Goal: Information Seeking & Learning: Learn about a topic

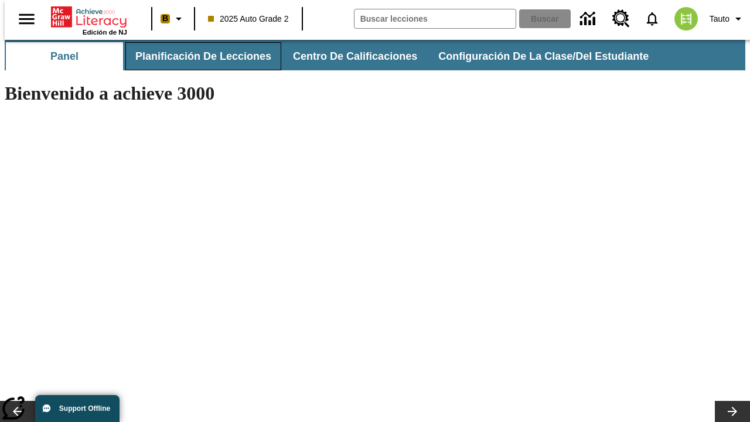
click at [196, 56] on span "Planificación de lecciones" at bounding box center [203, 56] width 136 height 13
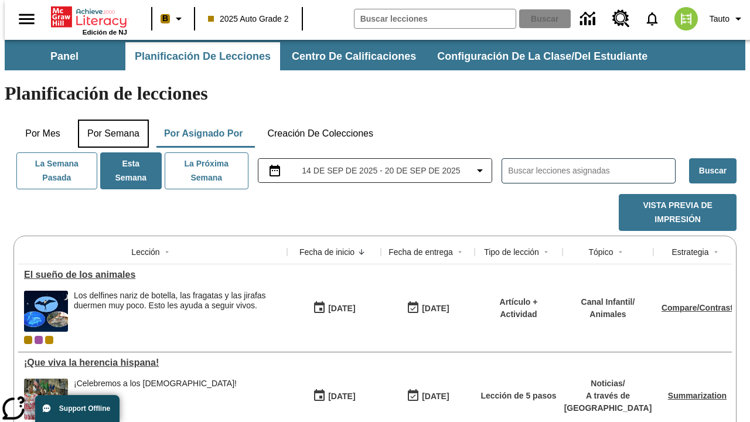
click at [110, 119] on button "Por semana" at bounding box center [113, 133] width 71 height 28
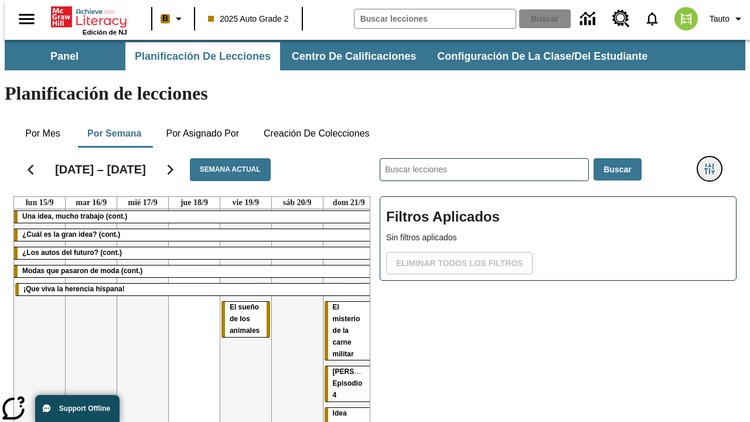
click at [713, 163] on icon "Menú lateral de filtros" at bounding box center [709, 168] width 11 height 11
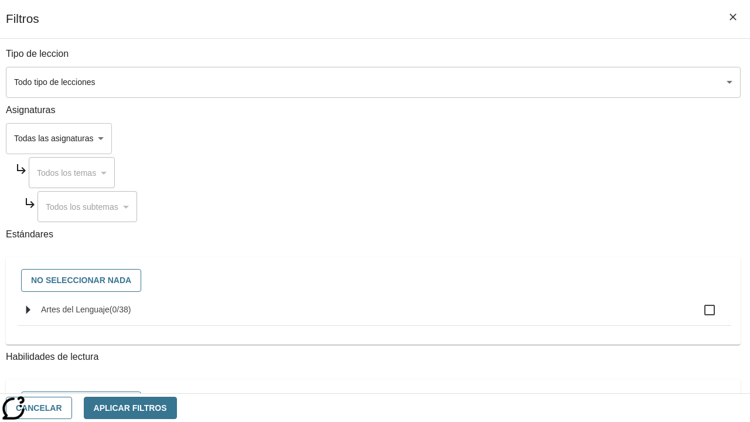
click at [517, 82] on body "[MEDICAL_DATA] al contenido principal Edición de NJ B 2025 Auto Grade 2 Buscar …" at bounding box center [375, 290] width 740 height 501
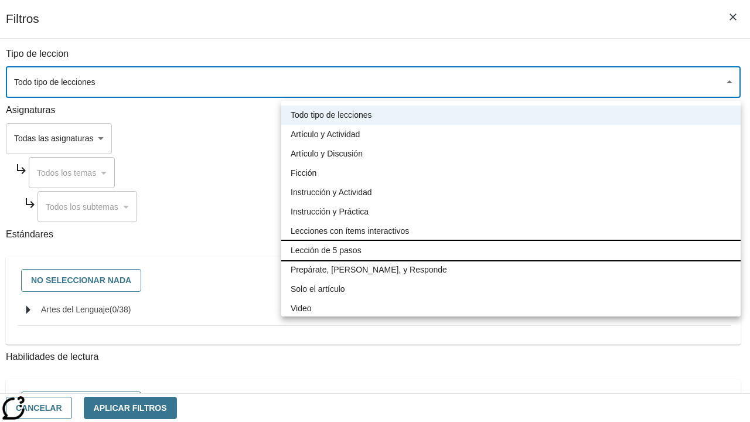
click at [511, 250] on li "Lección de 5 pasos" at bounding box center [510, 250] width 459 height 19
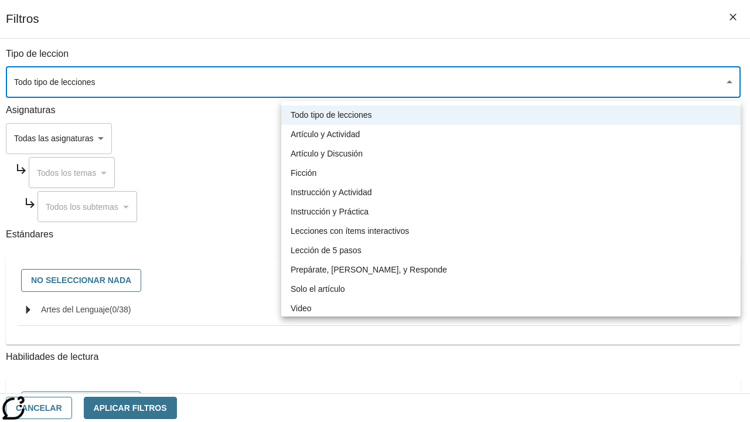
type input "1"
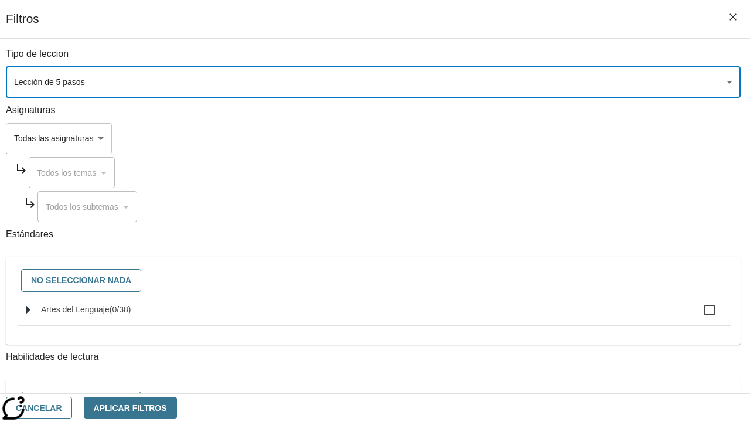
scroll to position [549, 0]
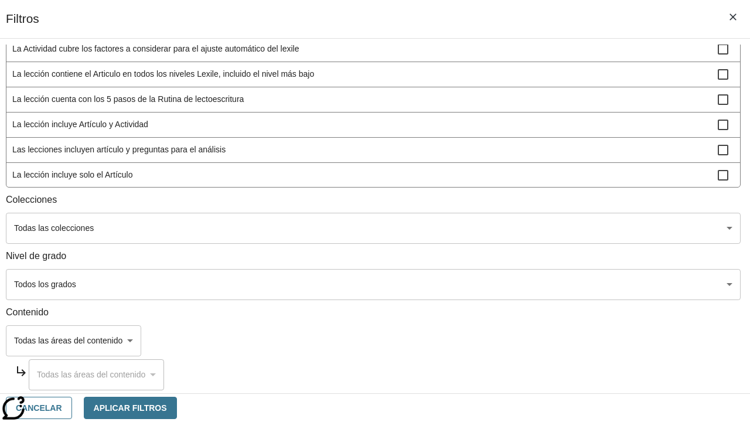
click at [517, 284] on body "[MEDICAL_DATA] al contenido principal Edición de NJ B 2025 Auto Grade 2 Buscar …" at bounding box center [375, 290] width 740 height 501
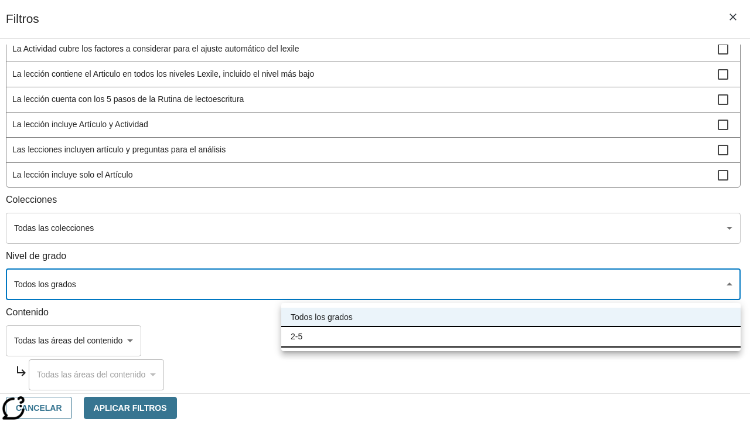
click at [511, 336] on li "2-5" at bounding box center [510, 336] width 459 height 19
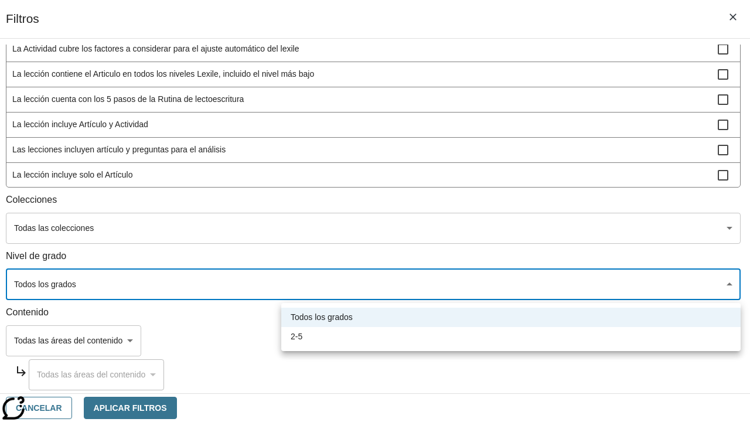
type input "1"
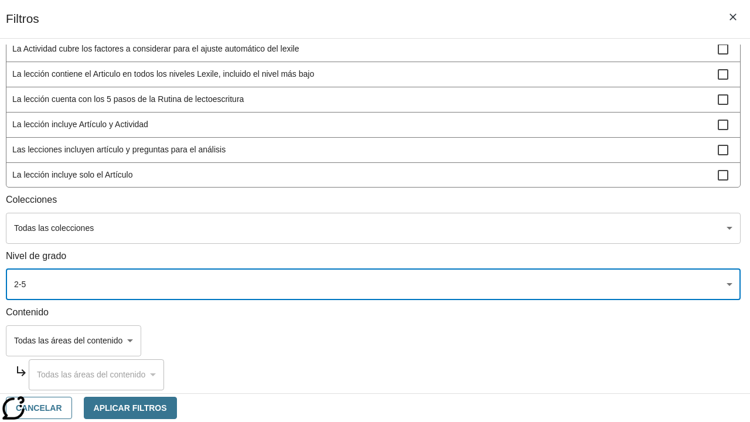
click at [517, 206] on span "La lección incluye video" at bounding box center [364, 200] width 705 height 12
checkbox input "true"
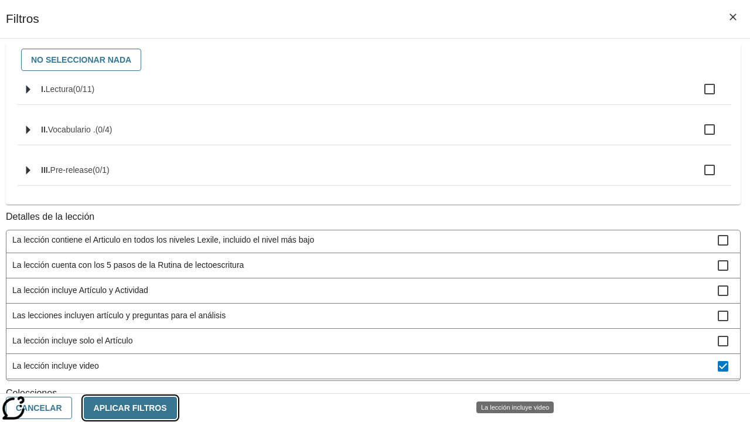
click at [177, 407] on button "Aplicar Filtros" at bounding box center [130, 408] width 93 height 23
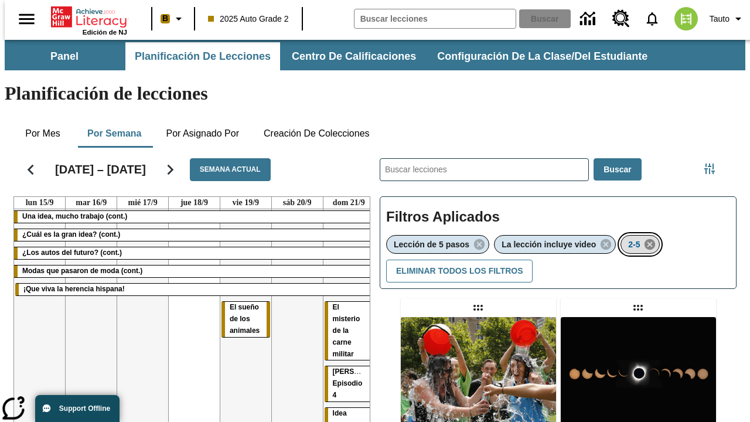
click at [651, 238] on icon "Eliminar 2-5 el ítem seleccionado del filtro" at bounding box center [649, 244] width 13 height 13
click at [713, 163] on icon "Menú lateral de filtros" at bounding box center [709, 168] width 11 height 11
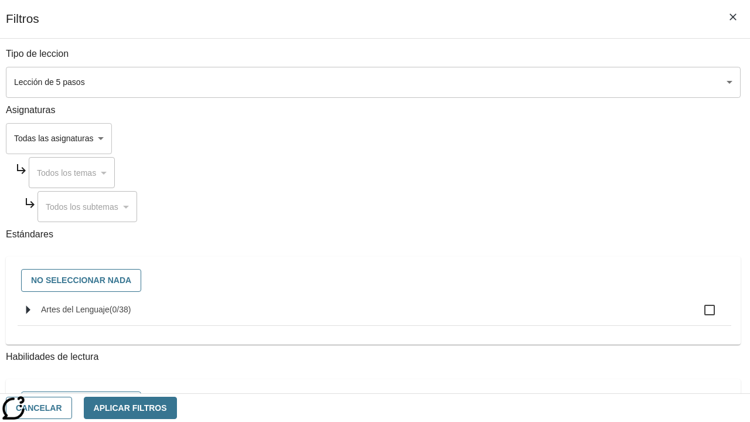
click at [110, 314] on span "Artes del Lenguaje" at bounding box center [75, 309] width 69 height 9
click at [697, 316] on input "Artes del Lenguaje ( 0 / 38 )" at bounding box center [709, 310] width 25 height 25
checkbox input "true"
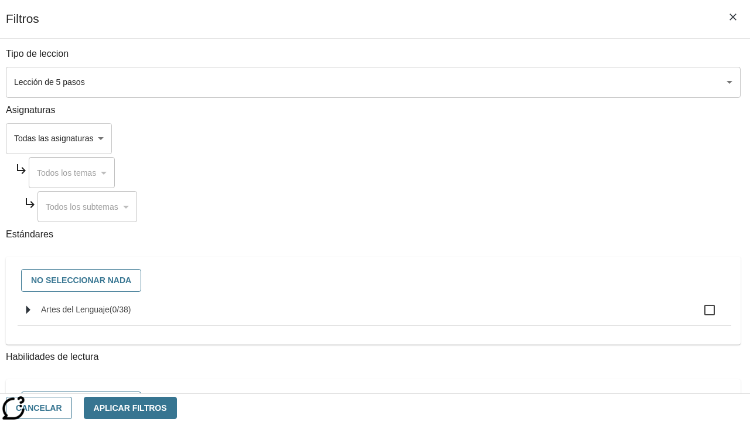
checkbox input "true"
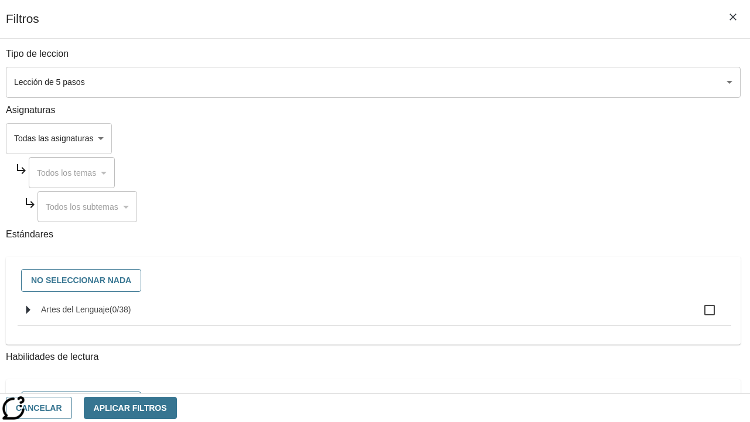
checkbox input "true"
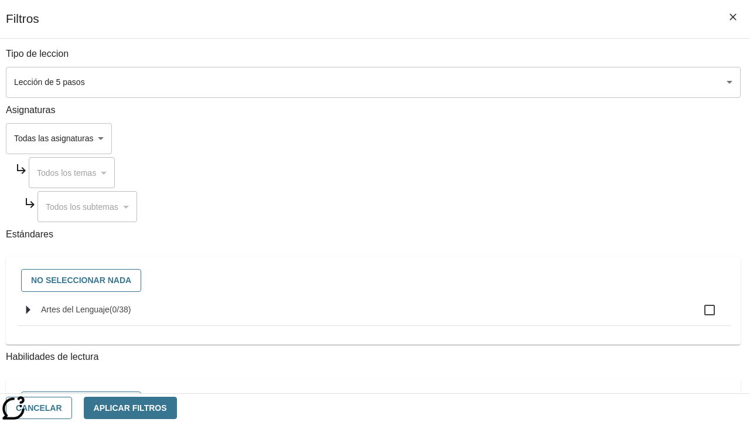
checkbox input "true"
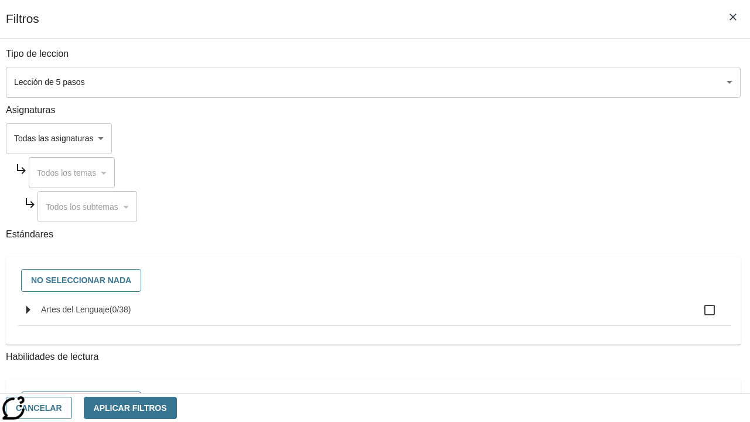
checkbox input "true"
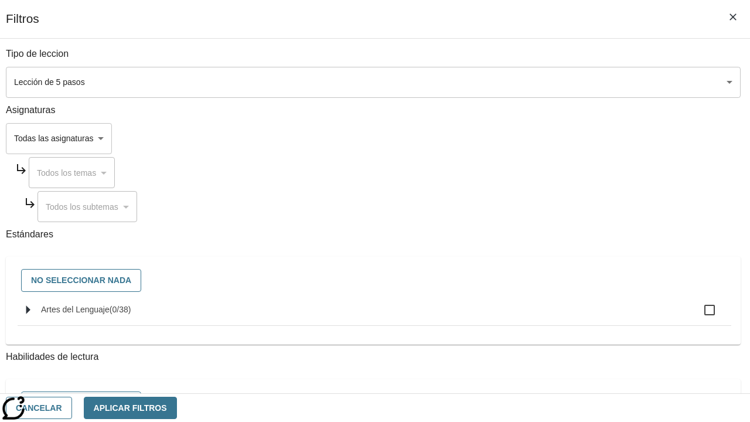
checkbox input "true"
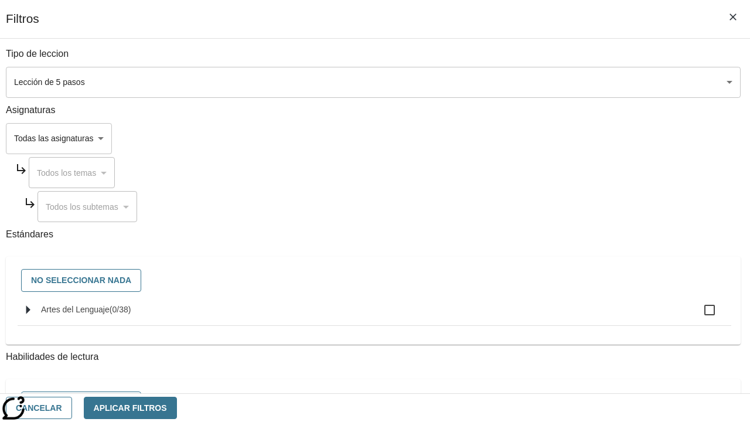
checkbox input "true"
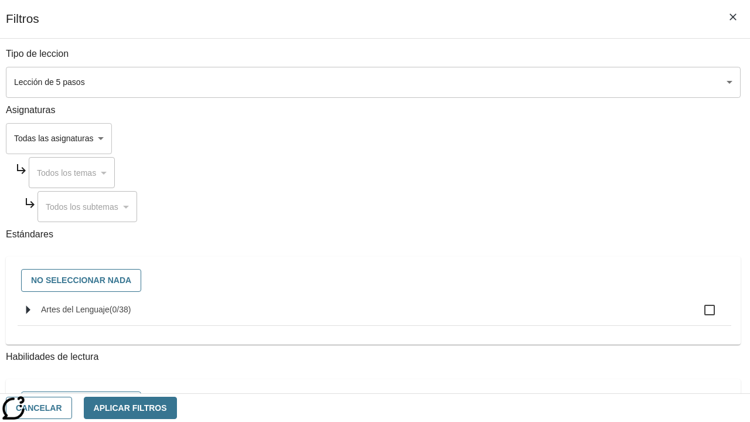
checkbox input "true"
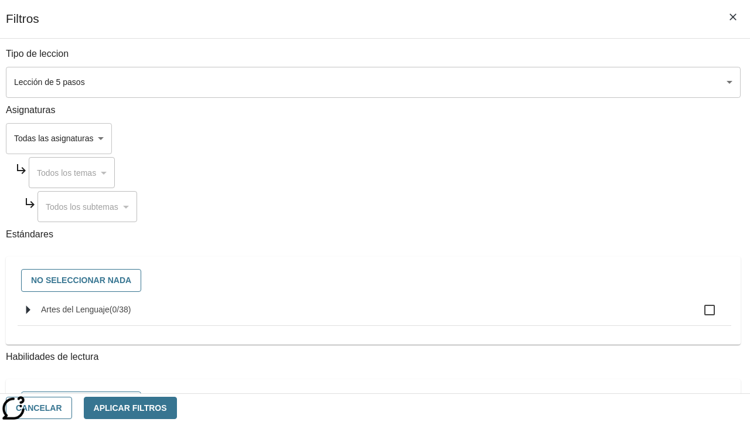
checkbox input "true"
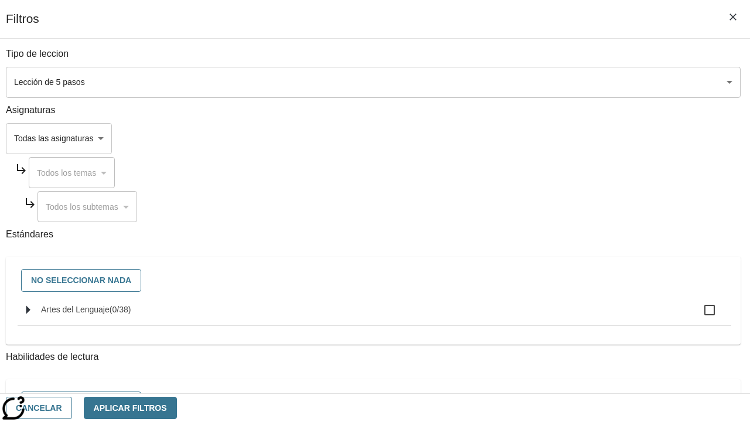
checkbox input "true"
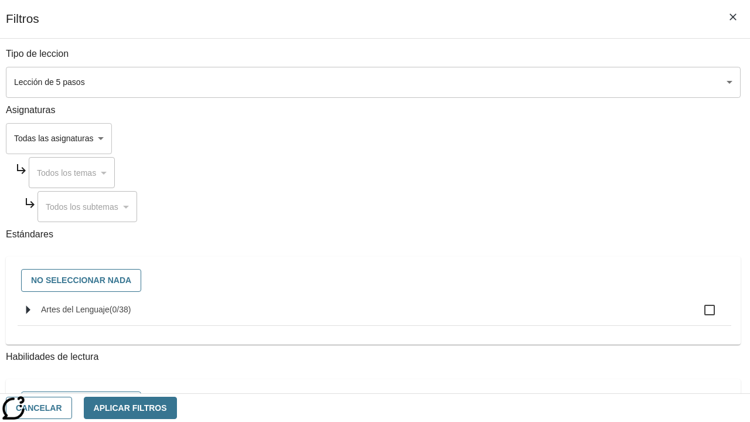
checkbox input "true"
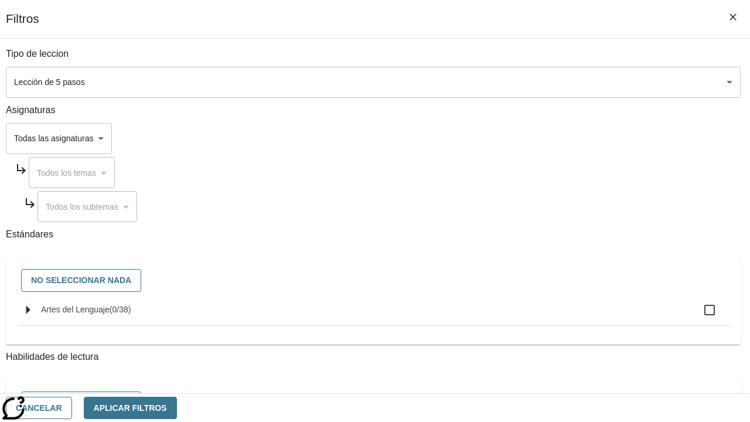
checkbox input "true"
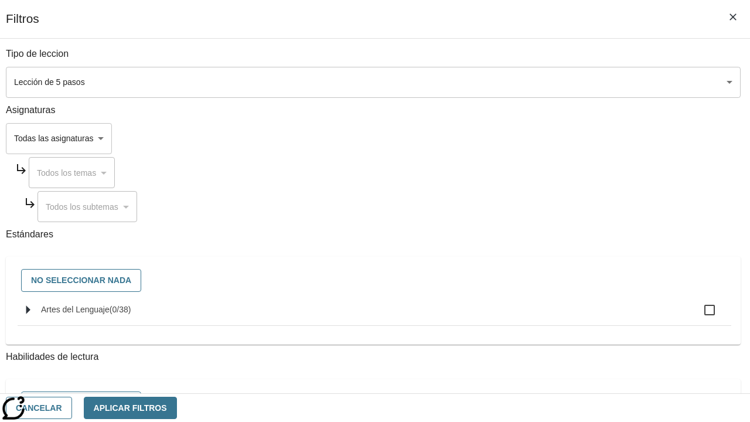
checkbox input "true"
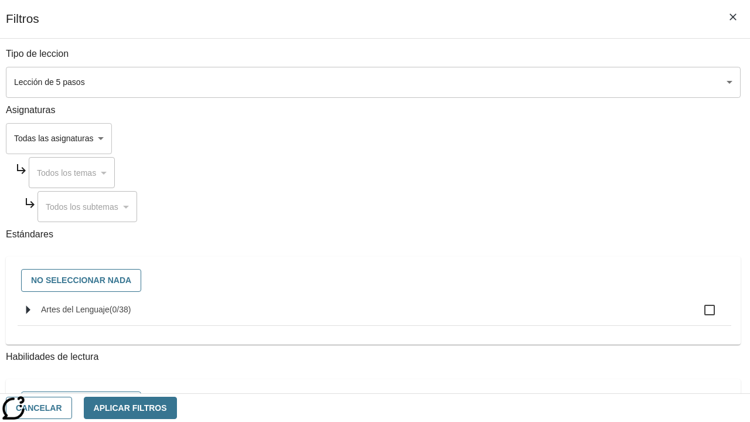
checkbox input "true"
click at [177, 407] on button "Aplicar Filtros" at bounding box center [130, 408] width 93 height 23
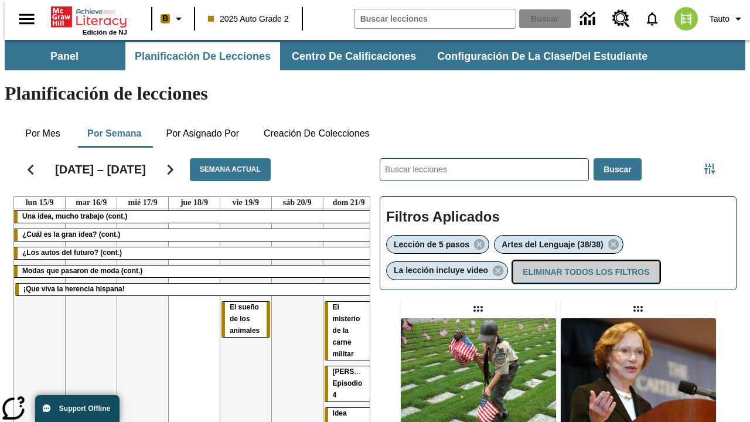
click at [585, 261] on button "Eliminar todos los filtros" at bounding box center [586, 272] width 146 height 23
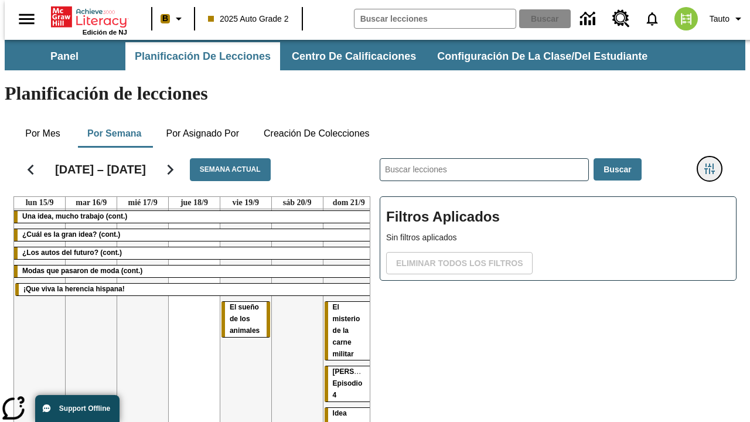
click at [713, 163] on icon "Menú lateral de filtros" at bounding box center [709, 168] width 11 height 11
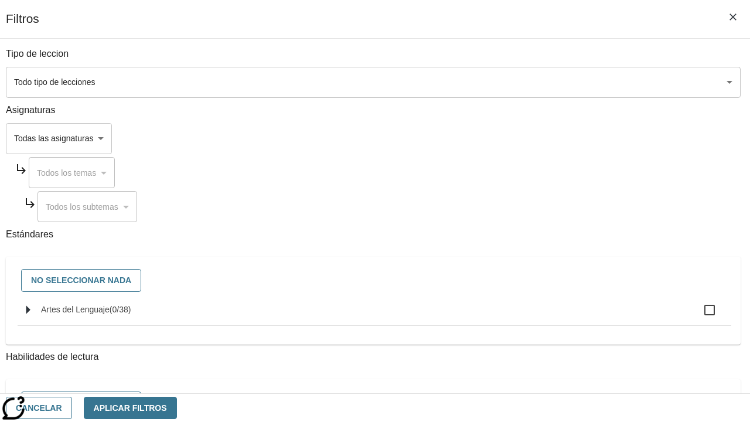
click at [517, 340] on body "[MEDICAL_DATA] al contenido principal Edición de NJ B 2025 Auto Grade 2 Buscar …" at bounding box center [375, 290] width 740 height 501
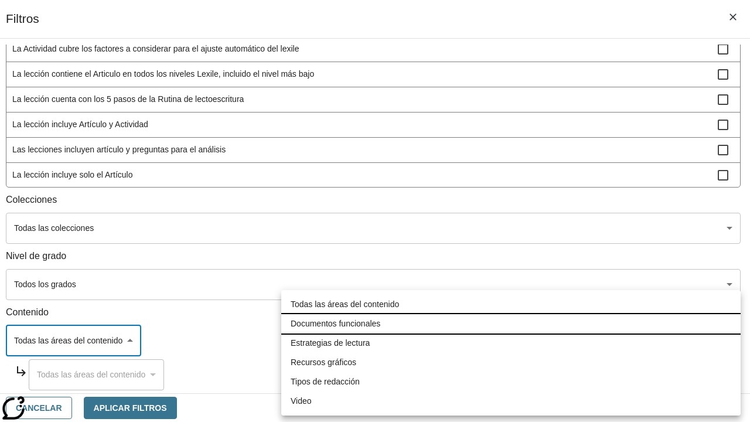
click at [511, 323] on li "Documentos funcionales" at bounding box center [510, 323] width 459 height 19
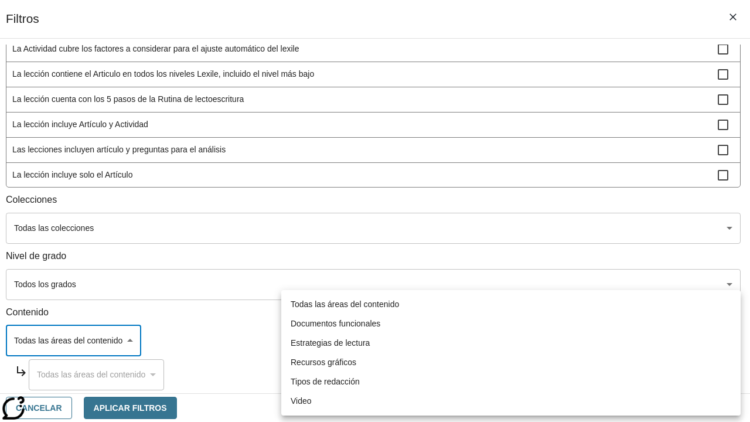
type input "6"
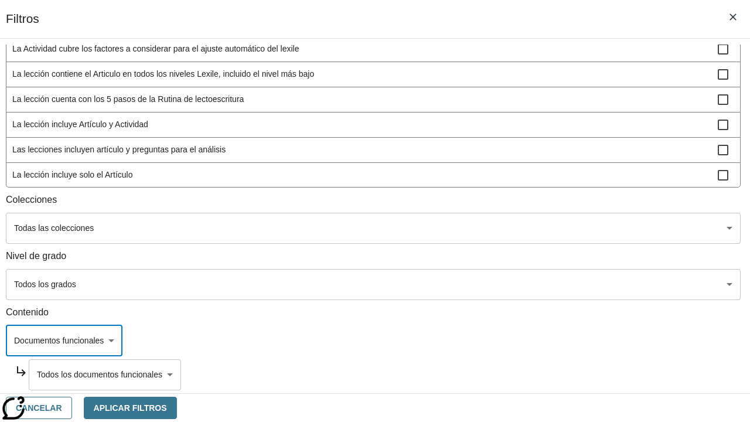
click at [528, 374] on body "[MEDICAL_DATA] al contenido principal Edición de NJ B 2025 Auto Grade 2 Buscar …" at bounding box center [375, 290] width 740 height 501
